Goal: Task Accomplishment & Management: Use online tool/utility

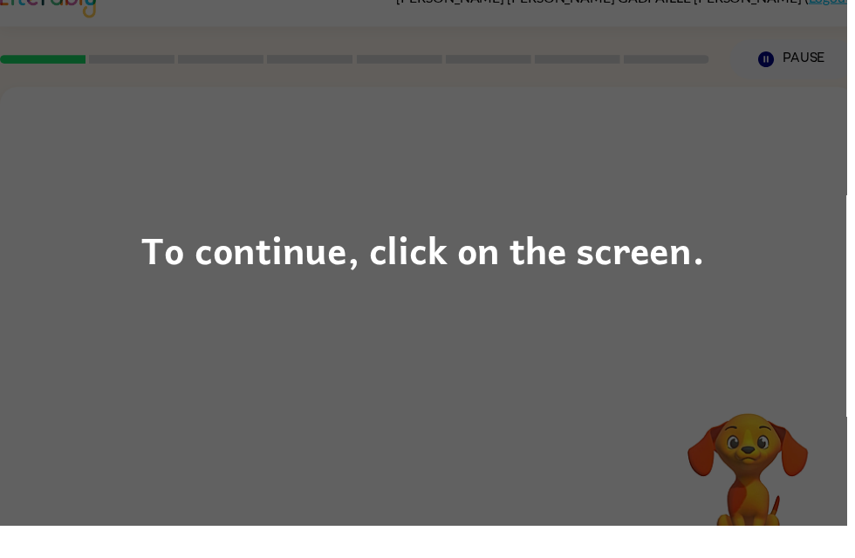
scroll to position [25, 0]
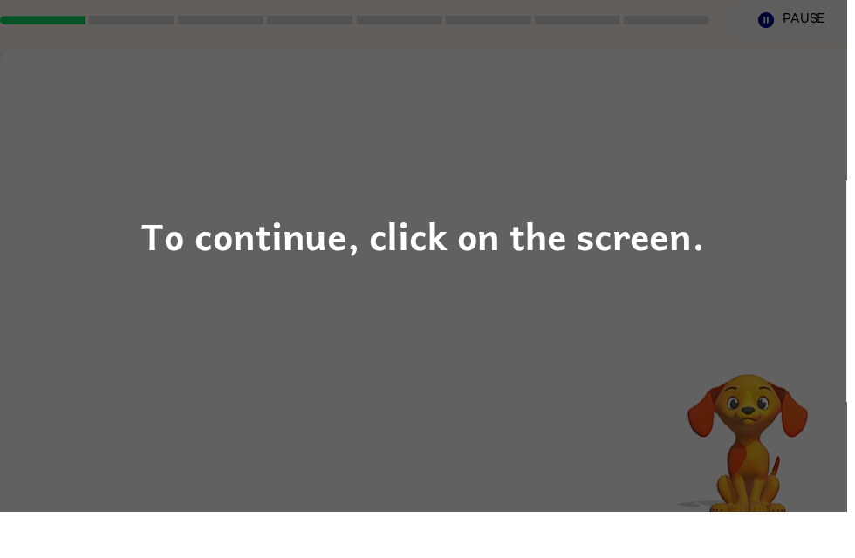
click at [637, 272] on div "To continue, click on the screen." at bounding box center [427, 279] width 855 height 558
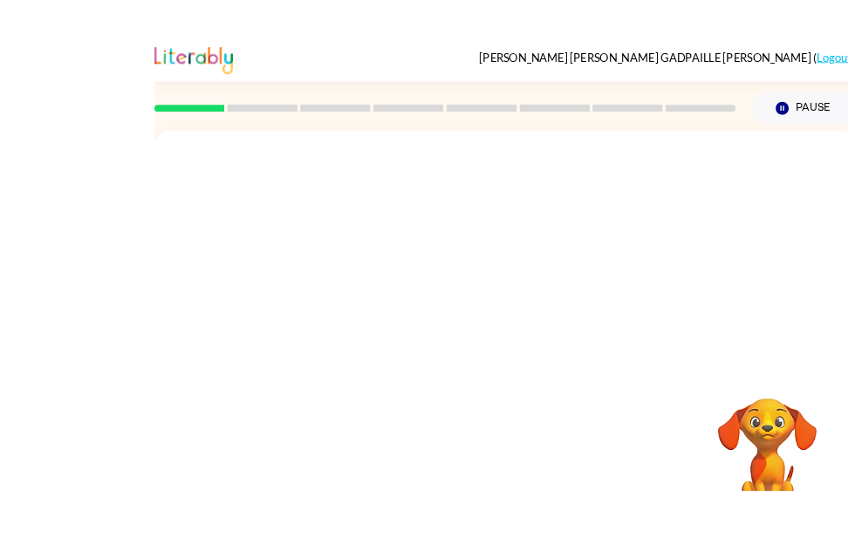
scroll to position [9, 0]
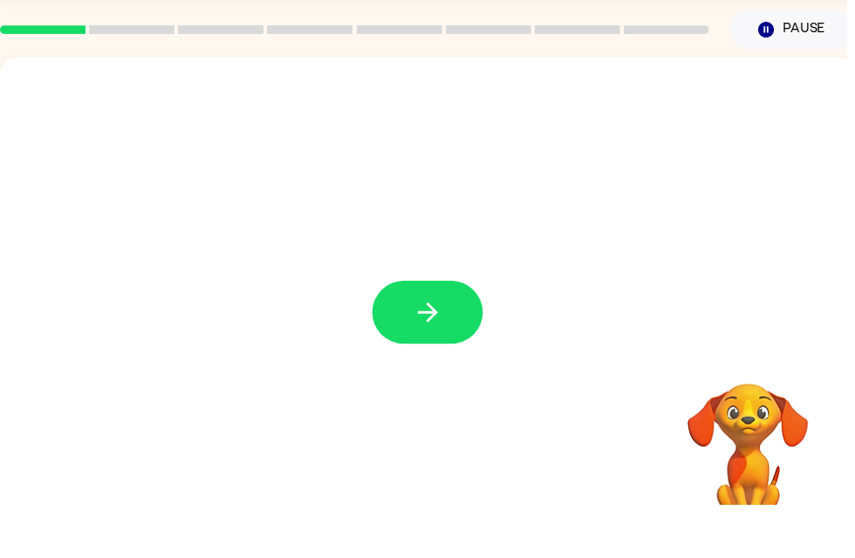
click at [446, 349] on icon "button" at bounding box center [432, 364] width 31 height 31
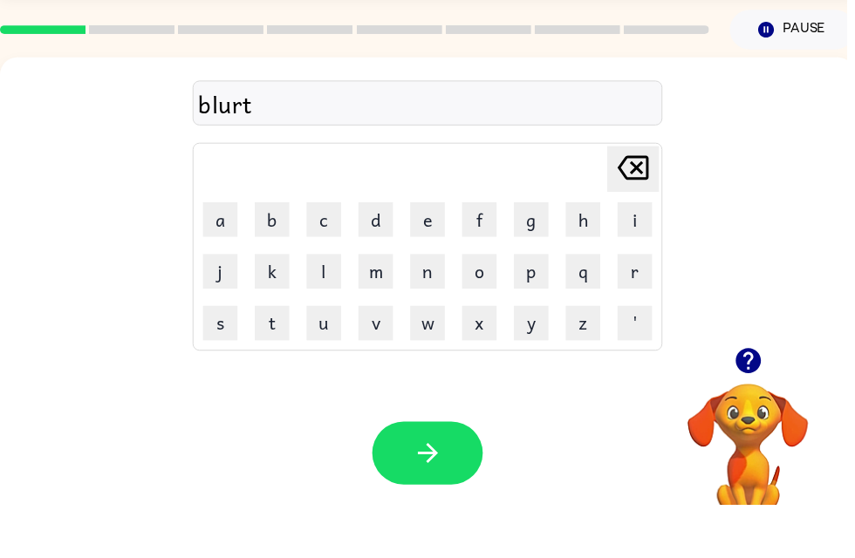
click at [428, 478] on button "button" at bounding box center [432, 506] width 112 height 64
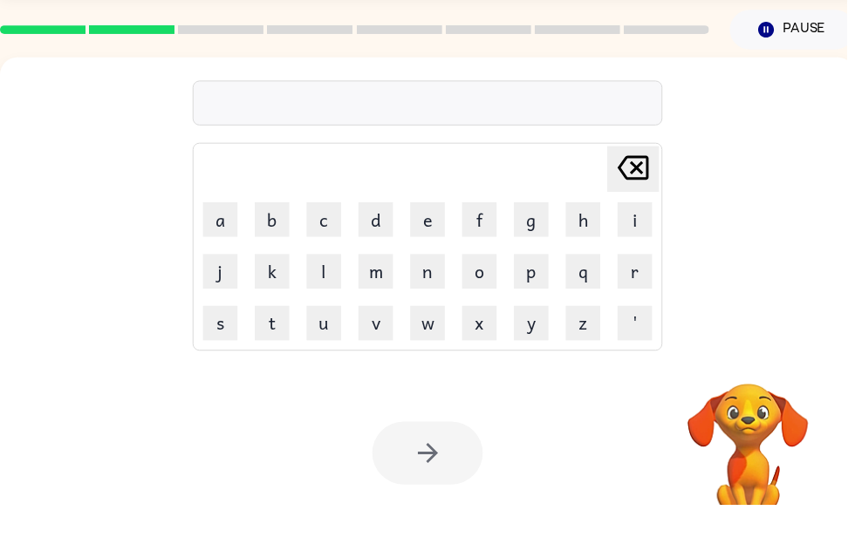
click at [838, 430] on video "Your browser must support playing .mp4 files to use Literably. Please try using…" at bounding box center [755, 496] width 174 height 174
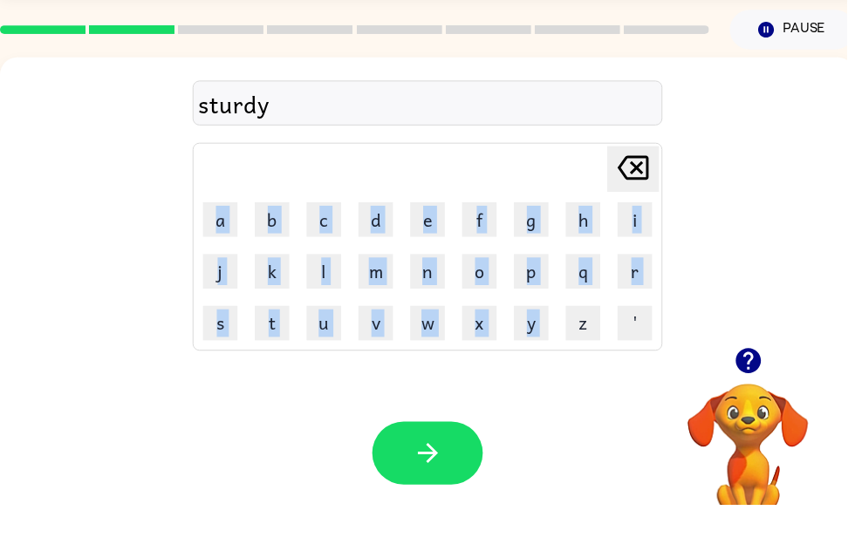
click at [462, 474] on button "button" at bounding box center [432, 506] width 112 height 64
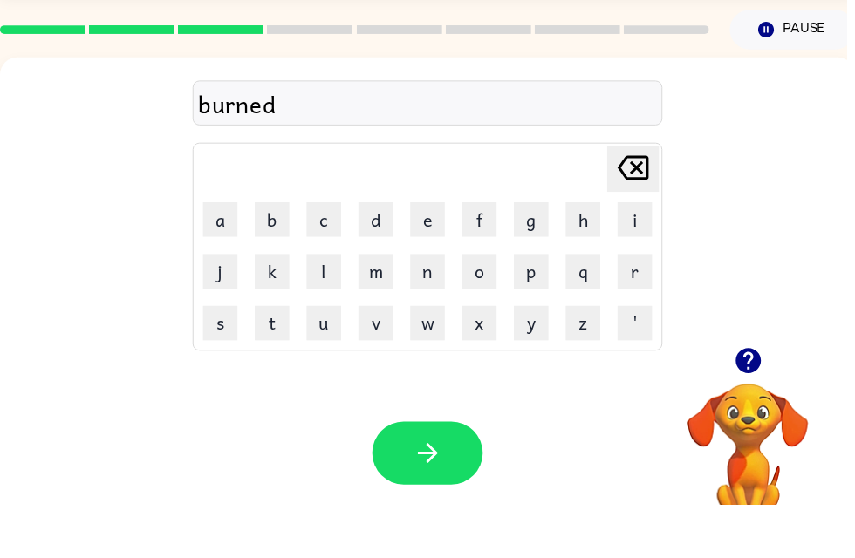
click at [480, 474] on button "button" at bounding box center [432, 506] width 112 height 64
click at [447, 474] on button "button" at bounding box center [432, 506] width 112 height 64
click at [284, 143] on div "pursute Delete Delete last character input a b c d e f g h i j k l m n o p q r …" at bounding box center [432, 253] width 474 height 299
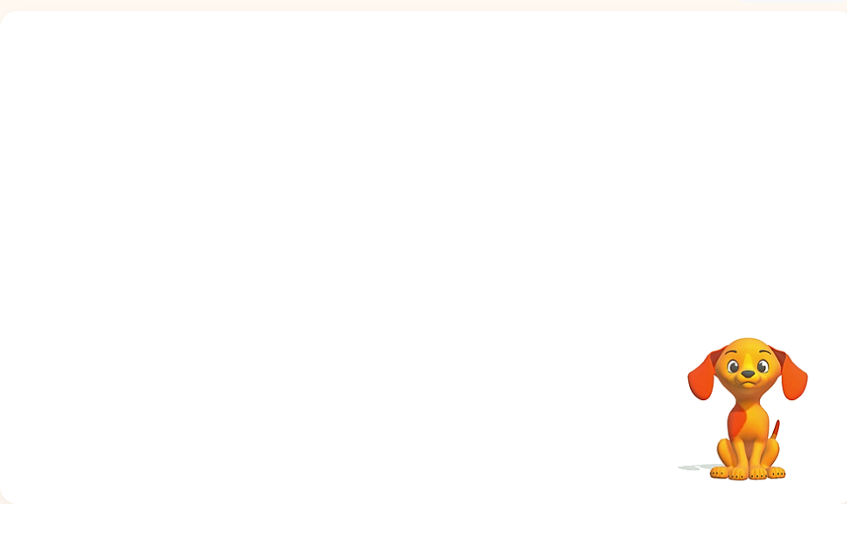
click at [854, 489] on div "Your browser must support playing .mp4 files to use Literably. Please try using…" at bounding box center [432, 309] width 864 height 498
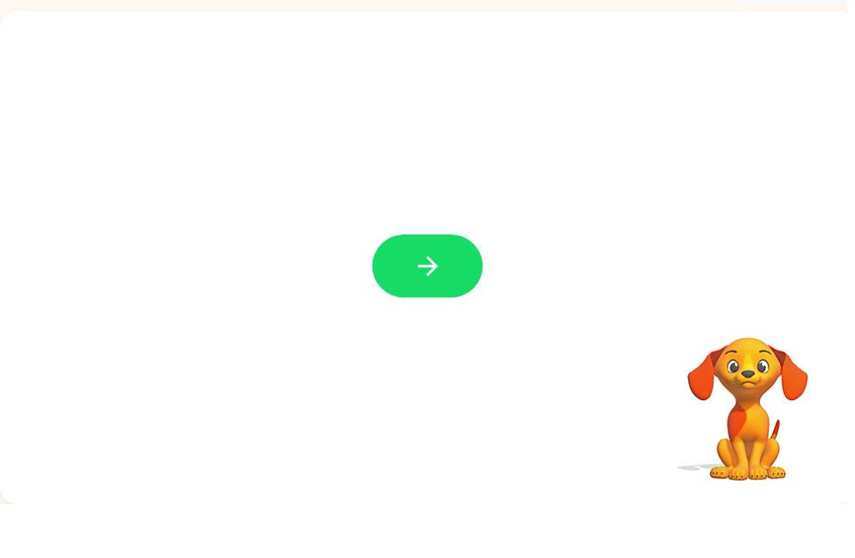
click at [471, 294] on button "button" at bounding box center [432, 318] width 112 height 64
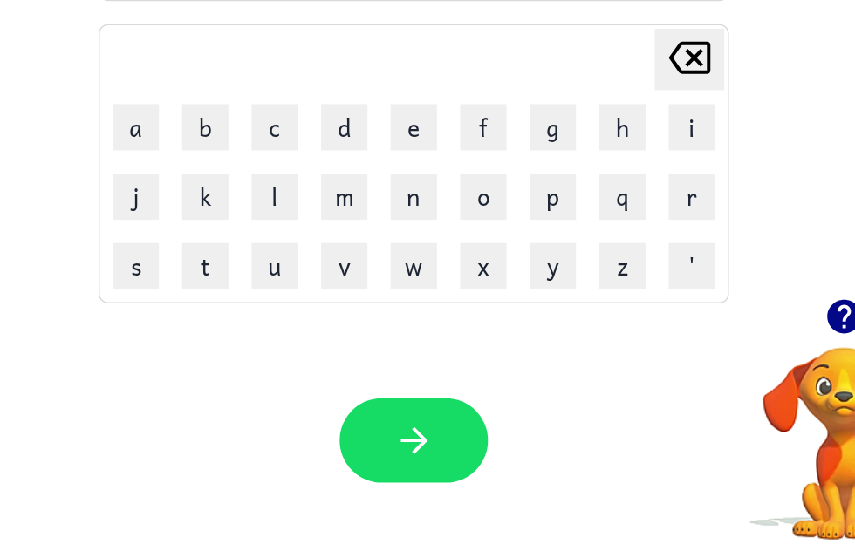
scroll to position [0, 10]
click at [187, 149] on td "Delete Delete last character input" at bounding box center [421, 173] width 469 height 48
click at [247, 311] on button "t" at bounding box center [264, 328] width 35 height 35
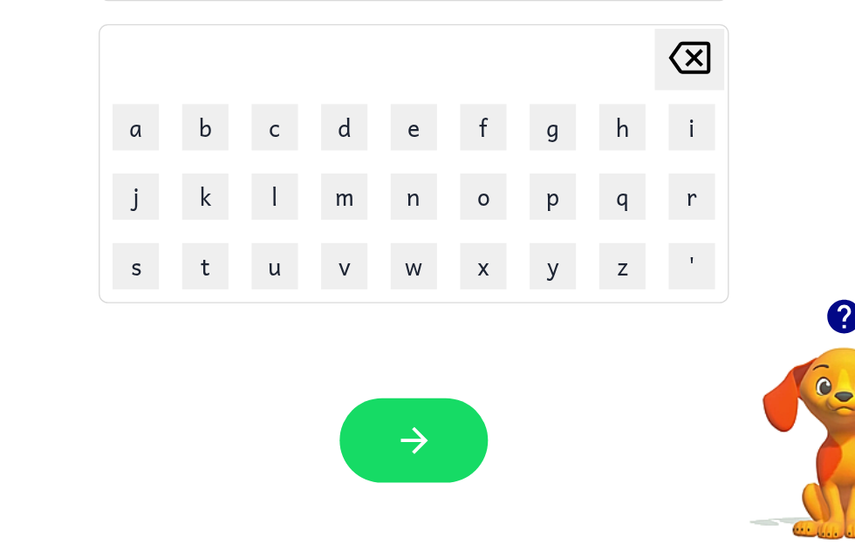
click at [280, 149] on td "Delete Delete last character input" at bounding box center [421, 173] width 469 height 48
click at [247, 311] on button "t" at bounding box center [264, 328] width 35 height 35
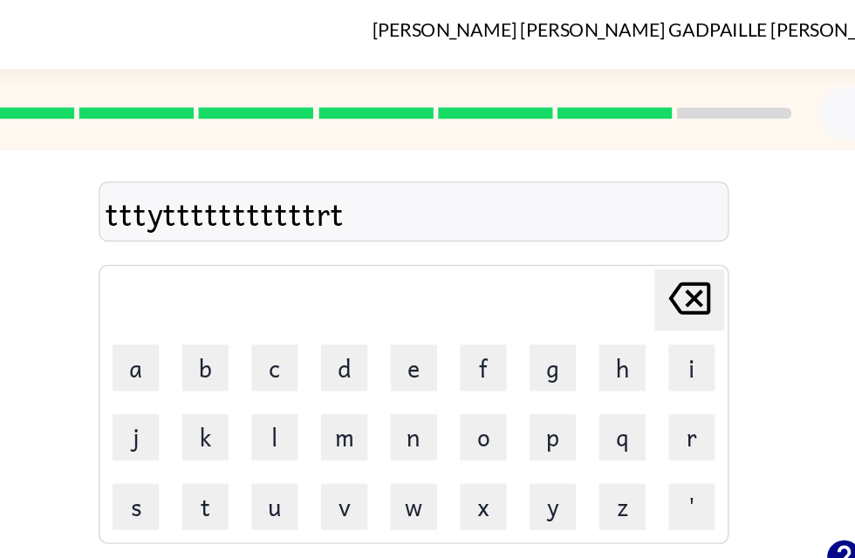
scroll to position [0, 0]
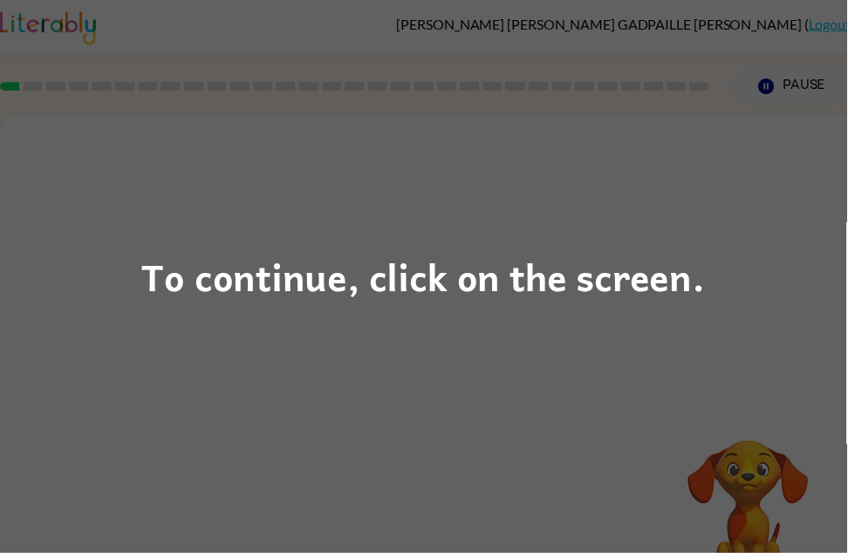
click at [462, 264] on div "To continue, click on the screen." at bounding box center [427, 278] width 569 height 59
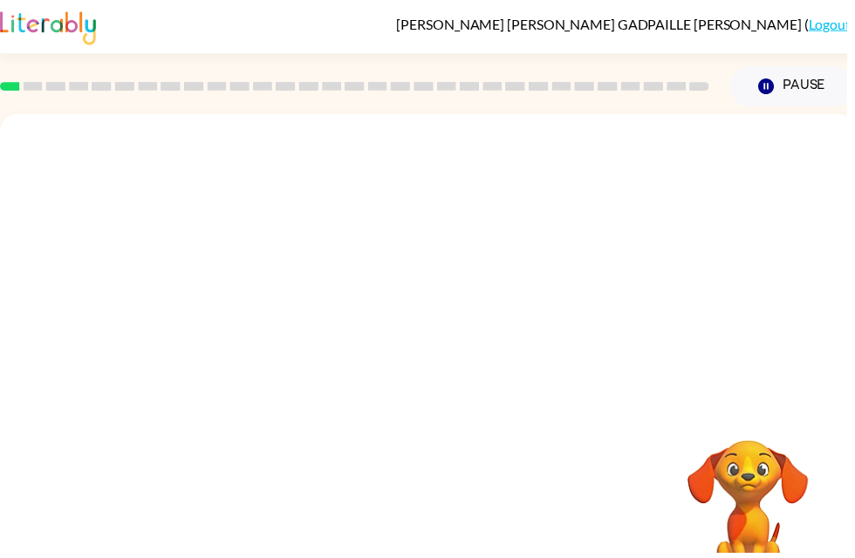
click at [420, 299] on div at bounding box center [432, 261] width 864 height 293
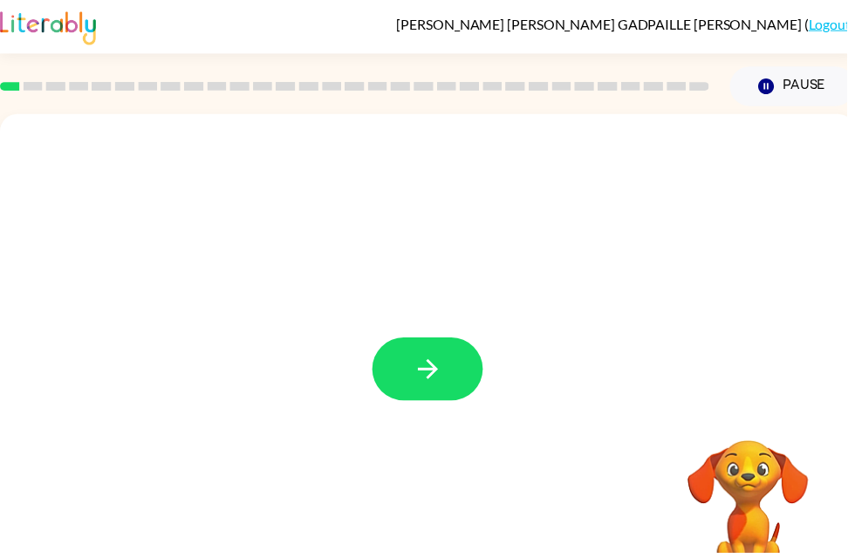
click at [429, 343] on button "button" at bounding box center [432, 373] width 112 height 64
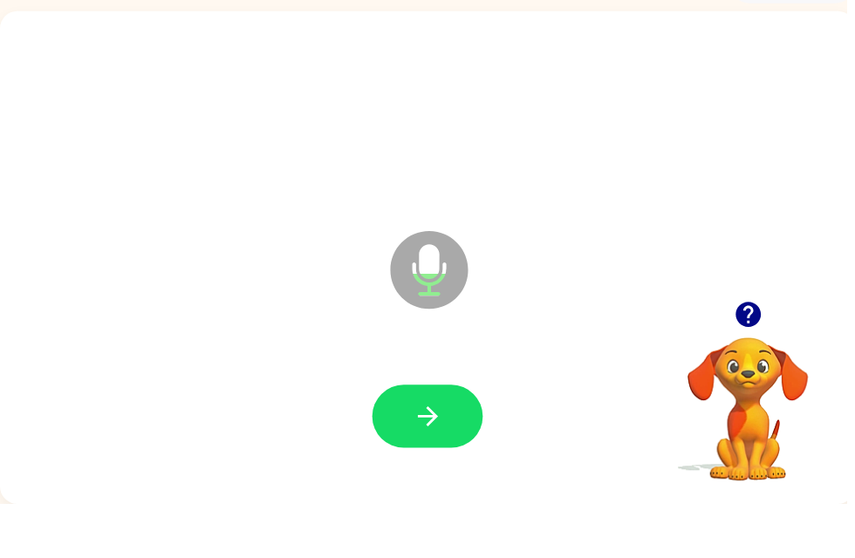
scroll to position [56, 0]
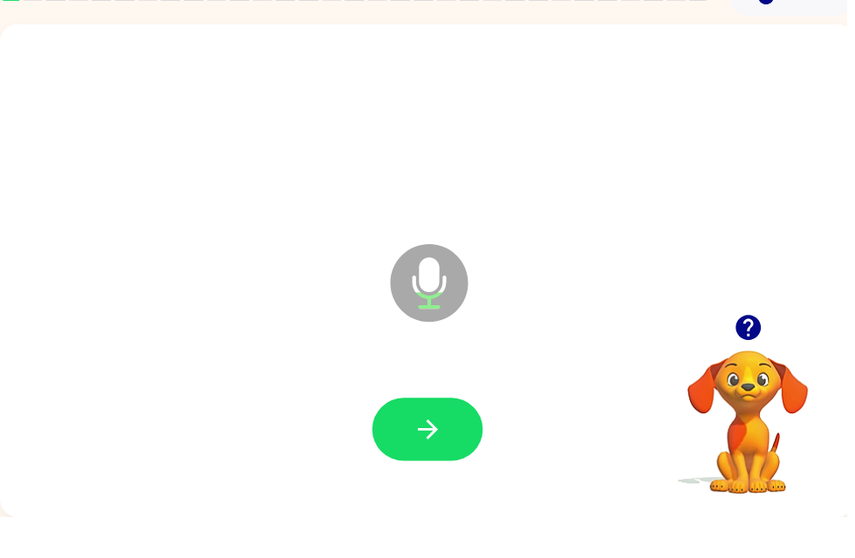
click at [462, 399] on div at bounding box center [431, 470] width 829 height 143
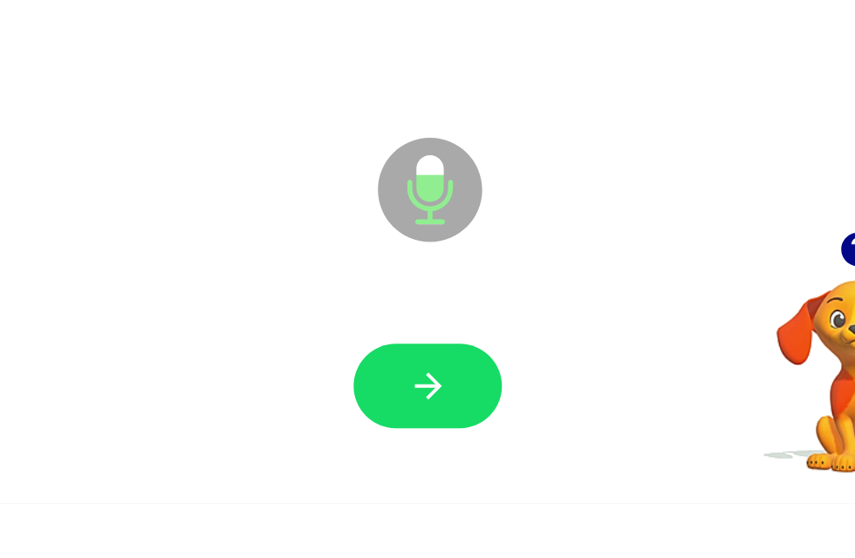
click at [421, 460] on icon "button" at bounding box center [431, 470] width 20 height 20
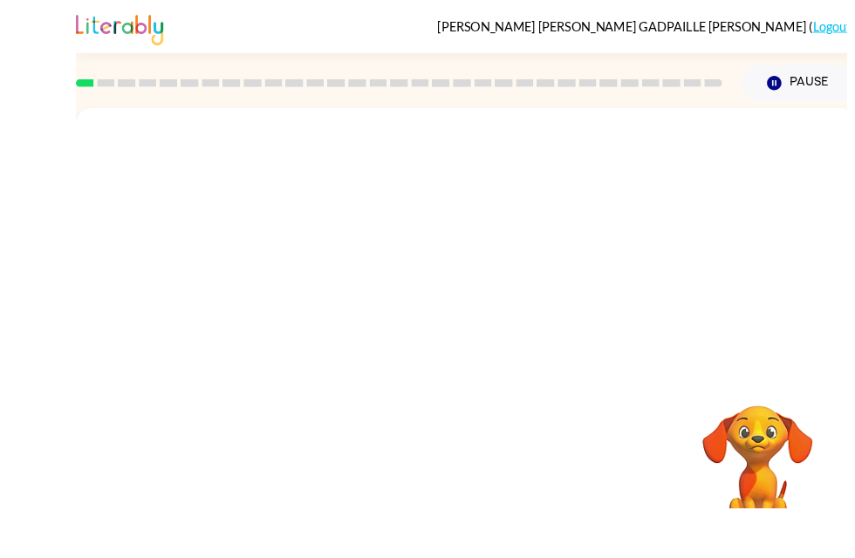
scroll to position [33, 0]
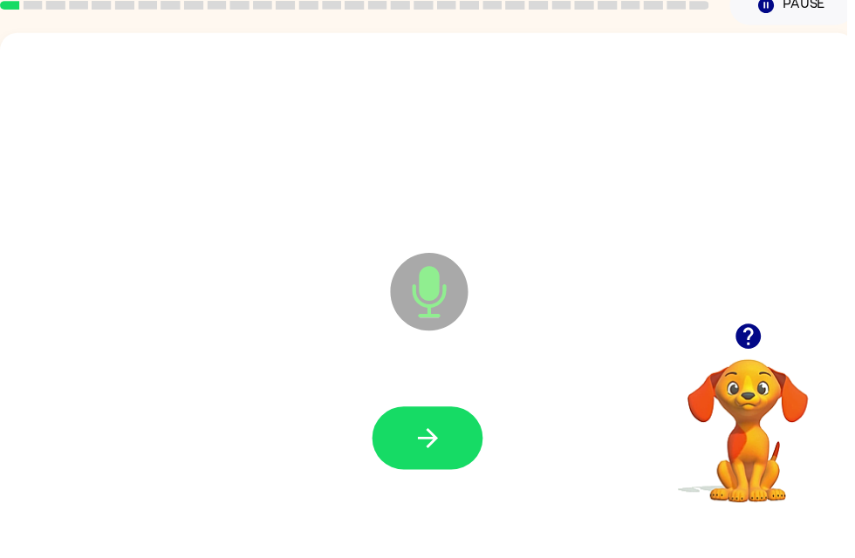
click at [428, 460] on button "button" at bounding box center [432, 492] width 112 height 64
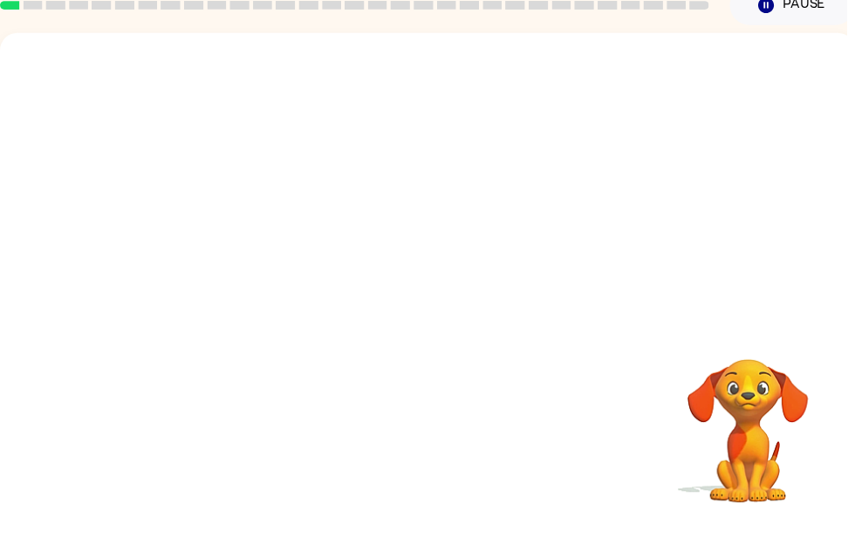
scroll to position [56, 0]
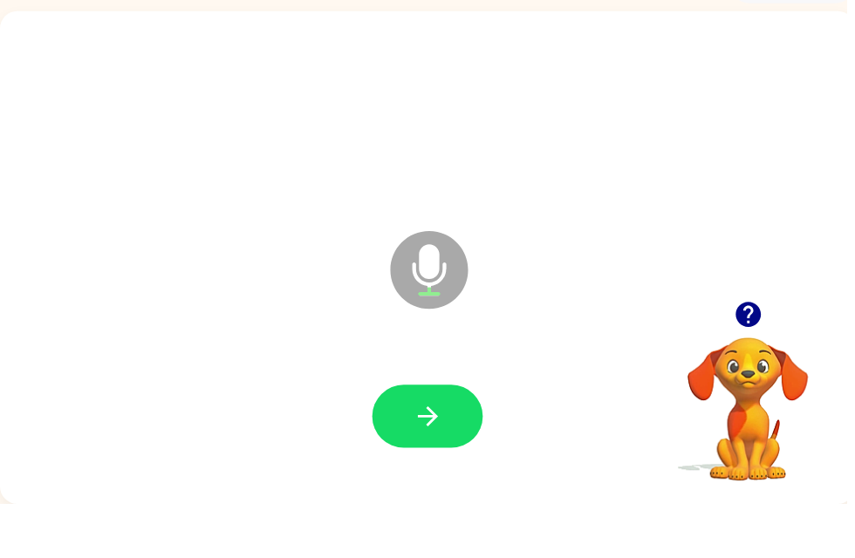
click at [401, 443] on button "button" at bounding box center [432, 470] width 112 height 64
click at [755, 354] on icon "button" at bounding box center [754, 366] width 25 height 25
click at [456, 447] on button "button" at bounding box center [432, 470] width 112 height 64
click at [757, 354] on icon "button" at bounding box center [754, 366] width 25 height 25
click at [451, 438] on button "button" at bounding box center [432, 470] width 112 height 64
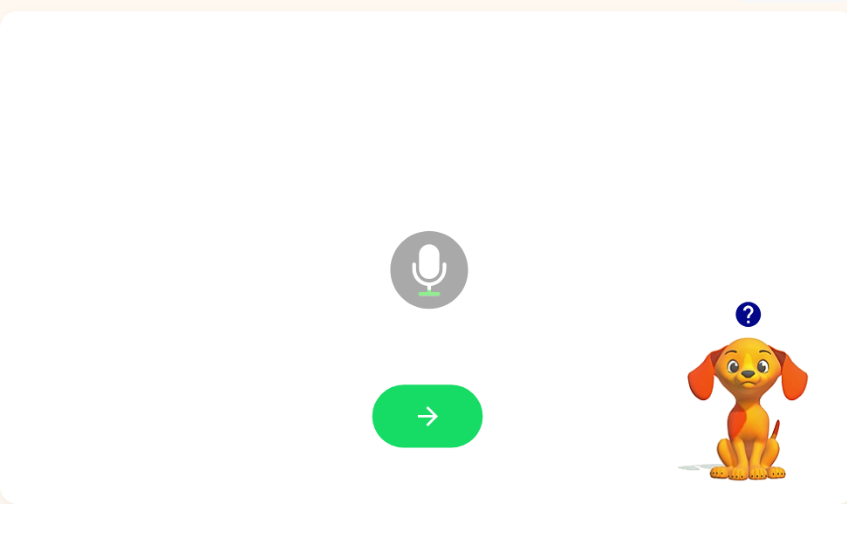
click at [747, 354] on icon "button" at bounding box center [754, 366] width 25 height 25
click at [741, 352] on icon "button" at bounding box center [756, 367] width 31 height 31
click at [752, 300] on div "Microphone The Microphone is here when it is your turn to talk" at bounding box center [432, 309] width 864 height 498
click at [757, 354] on icon "button" at bounding box center [754, 366] width 25 height 25
click at [748, 363] on video "Your browser must support playing .mp4 files to use Literably. Please try using…" at bounding box center [755, 450] width 174 height 174
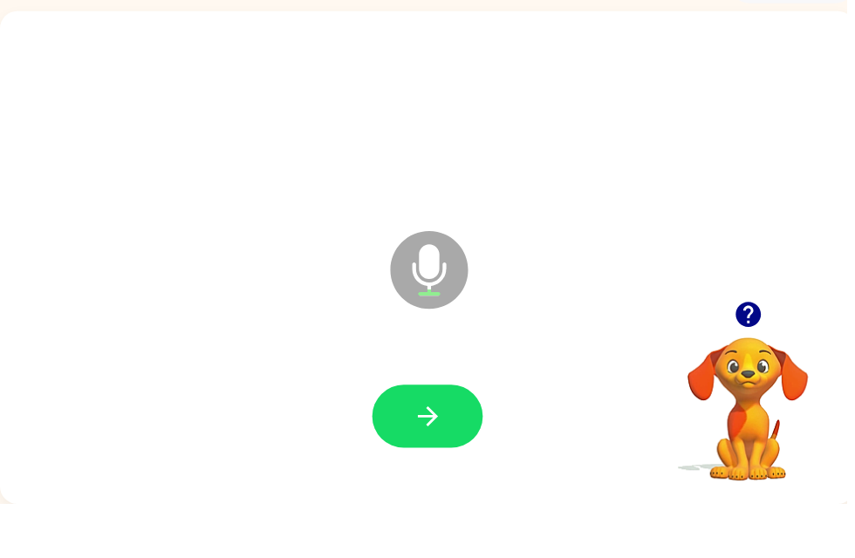
click at [481, 438] on button "button" at bounding box center [432, 470] width 112 height 64
click at [448, 468] on div at bounding box center [431, 470] width 829 height 143
click at [454, 438] on button "button" at bounding box center [432, 470] width 112 height 64
click at [438, 454] on icon "button" at bounding box center [432, 469] width 31 height 31
click at [455, 438] on button "button" at bounding box center [432, 470] width 112 height 64
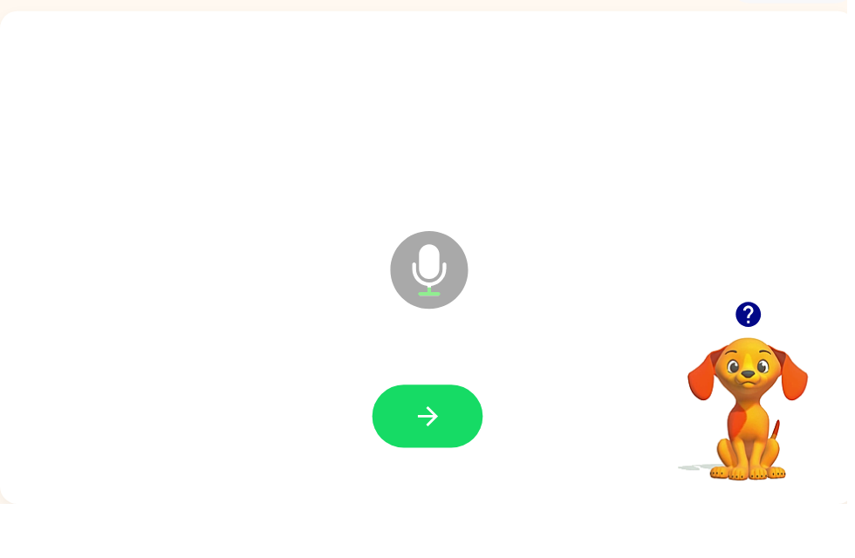
click at [741, 352] on icon "button" at bounding box center [756, 367] width 31 height 31
click at [762, 363] on video "Your browser must support playing .mp4 files to use Literably. Please try using…" at bounding box center [755, 450] width 174 height 174
click at [462, 438] on button "button" at bounding box center [432, 470] width 112 height 64
click at [475, 438] on button "button" at bounding box center [432, 470] width 112 height 64
click at [776, 345] on div at bounding box center [755, 367] width 174 height 44
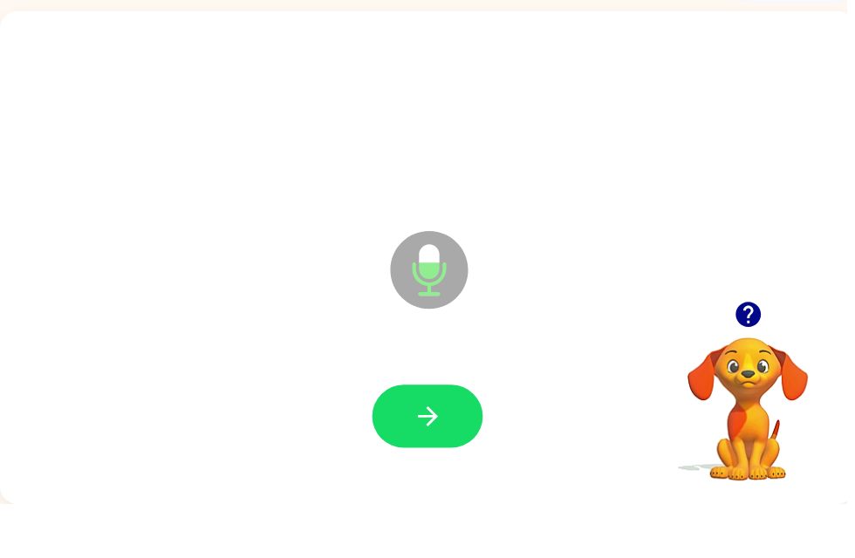
click at [776, 345] on div at bounding box center [755, 367] width 174 height 44
click at [759, 352] on icon "button" at bounding box center [756, 367] width 31 height 31
click at [761, 363] on video "Your browser must support playing .mp4 files to use Literably. Please try using…" at bounding box center [755, 450] width 174 height 174
click at [465, 438] on button "button" at bounding box center [432, 470] width 112 height 64
click at [475, 438] on button "button" at bounding box center [432, 470] width 112 height 64
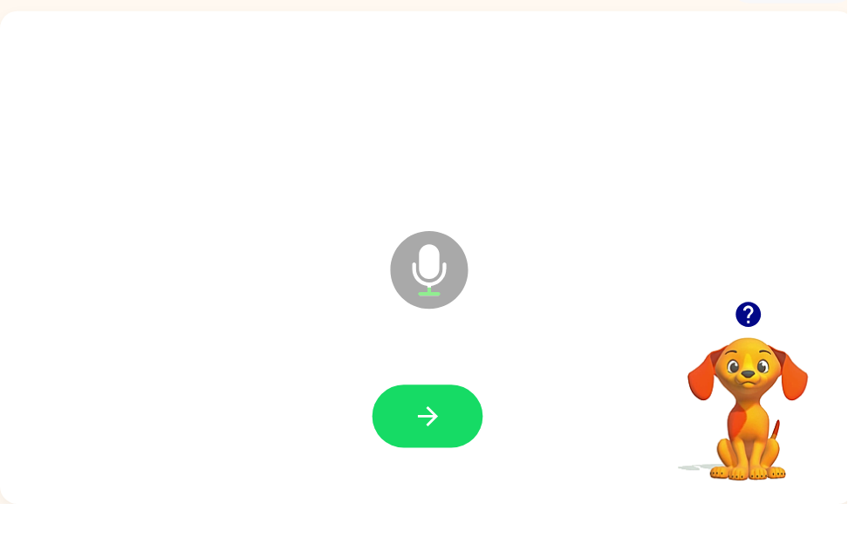
click at [763, 354] on icon "button" at bounding box center [754, 366] width 25 height 25
click at [765, 363] on video "Your browser must support playing .mp4 files to use Literably. Please try using…" at bounding box center [755, 450] width 174 height 174
click at [429, 440] on button "button" at bounding box center [432, 470] width 112 height 64
click at [461, 399] on div at bounding box center [431, 470] width 829 height 143
click at [447, 438] on button "button" at bounding box center [432, 470] width 112 height 64
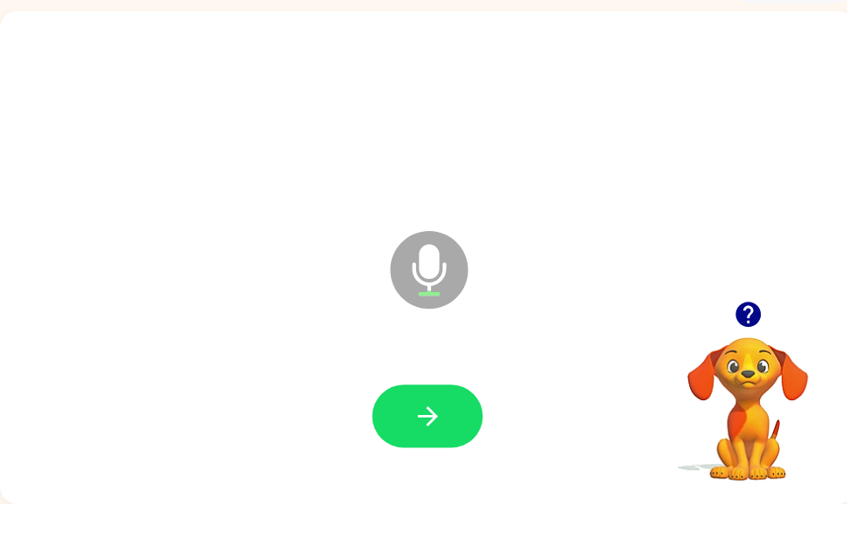
click at [741, 352] on icon "button" at bounding box center [756, 367] width 31 height 31
click at [446, 399] on div at bounding box center [431, 470] width 829 height 143
click at [748, 354] on icon "button" at bounding box center [754, 366] width 25 height 25
click at [818, 422] on video "Your browser must support playing .mp4 files to use Literably. Please try using…" at bounding box center [755, 450] width 174 height 174
click at [763, 352] on icon "button" at bounding box center [756, 367] width 31 height 31
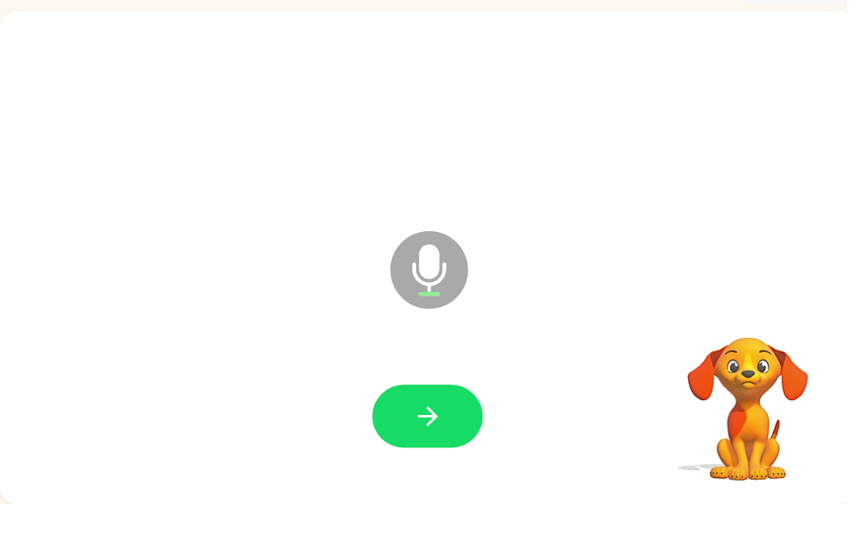
click at [761, 363] on video "Your browser must support playing .mp4 files to use Literably. Please try using…" at bounding box center [755, 450] width 174 height 174
click at [741, 352] on icon "button" at bounding box center [756, 367] width 31 height 31
click at [754, 363] on video "Your browser must support playing .mp4 files to use Literably. Please try using…" at bounding box center [755, 450] width 174 height 174
click at [765, 354] on icon "button" at bounding box center [754, 366] width 25 height 25
click at [775, 303] on div "Microphone The Microphone is here when it is your turn to talk" at bounding box center [432, 309] width 864 height 498
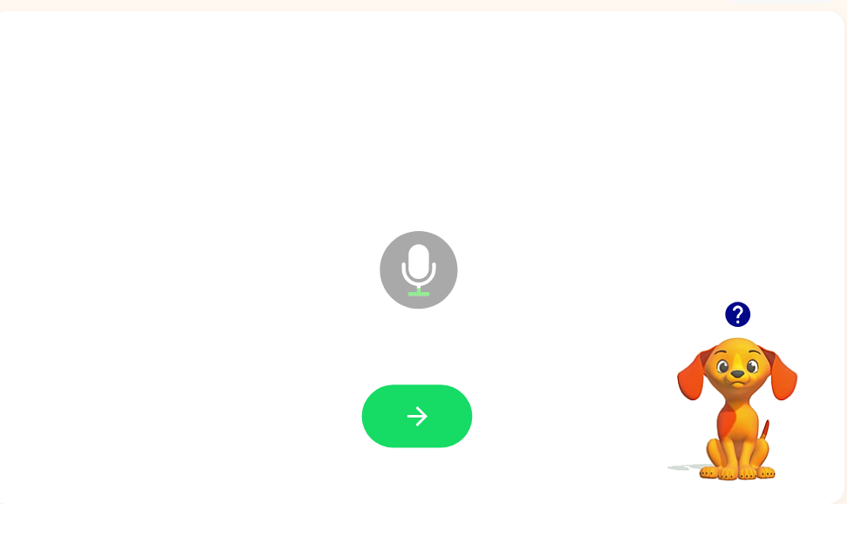
scroll to position [0, 10]
click at [446, 438] on button "button" at bounding box center [421, 470] width 112 height 64
click at [747, 354] on icon "button" at bounding box center [744, 366] width 25 height 25
click at [741, 354] on icon "button" at bounding box center [744, 366] width 25 height 25
click at [761, 345] on button "button" at bounding box center [745, 367] width 44 height 44
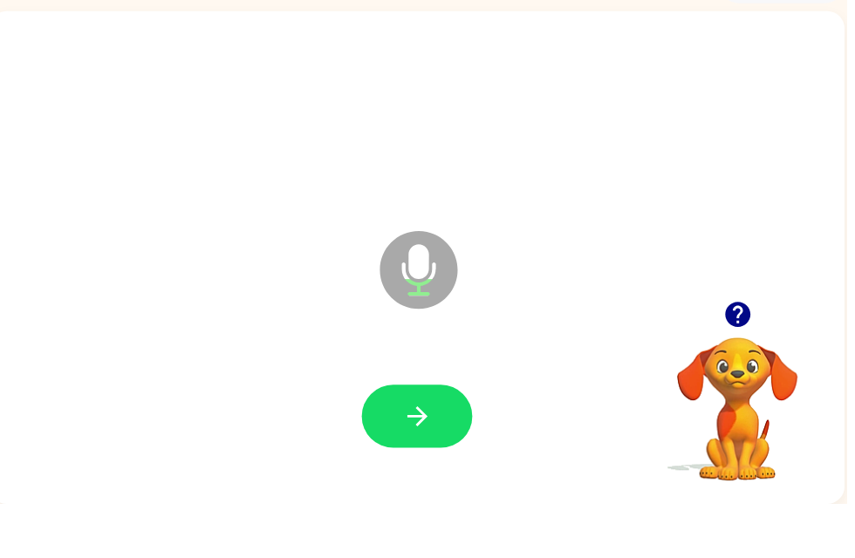
click at [754, 309] on div "Microphone The Microphone is here when it is your turn to talk" at bounding box center [422, 309] width 864 height 498
click at [429, 454] on icon "button" at bounding box center [421, 469] width 31 height 31
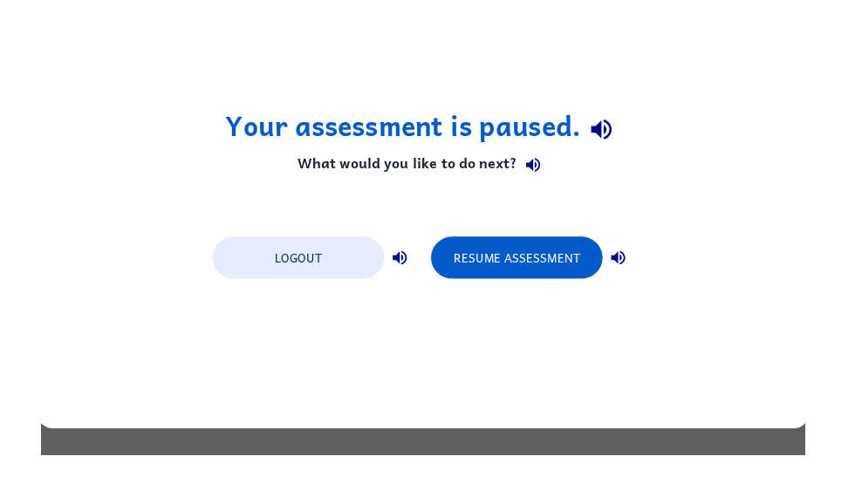
scroll to position [0, 0]
